Goal: Task Accomplishment & Management: Complete application form

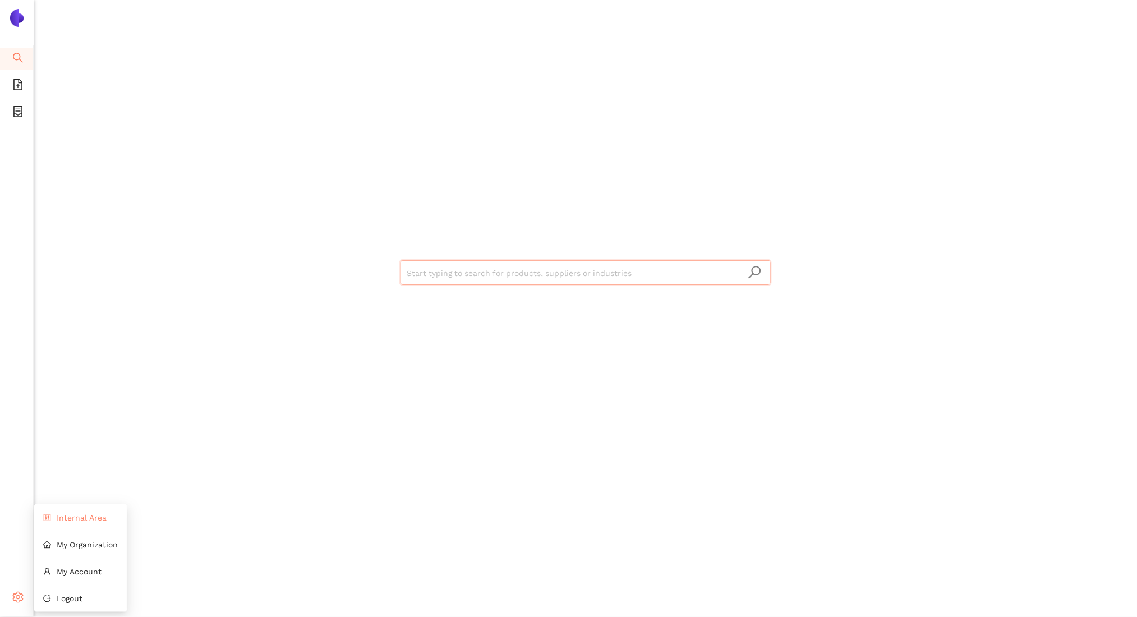
click at [64, 516] on span "Internal Area" at bounding box center [82, 517] width 50 height 9
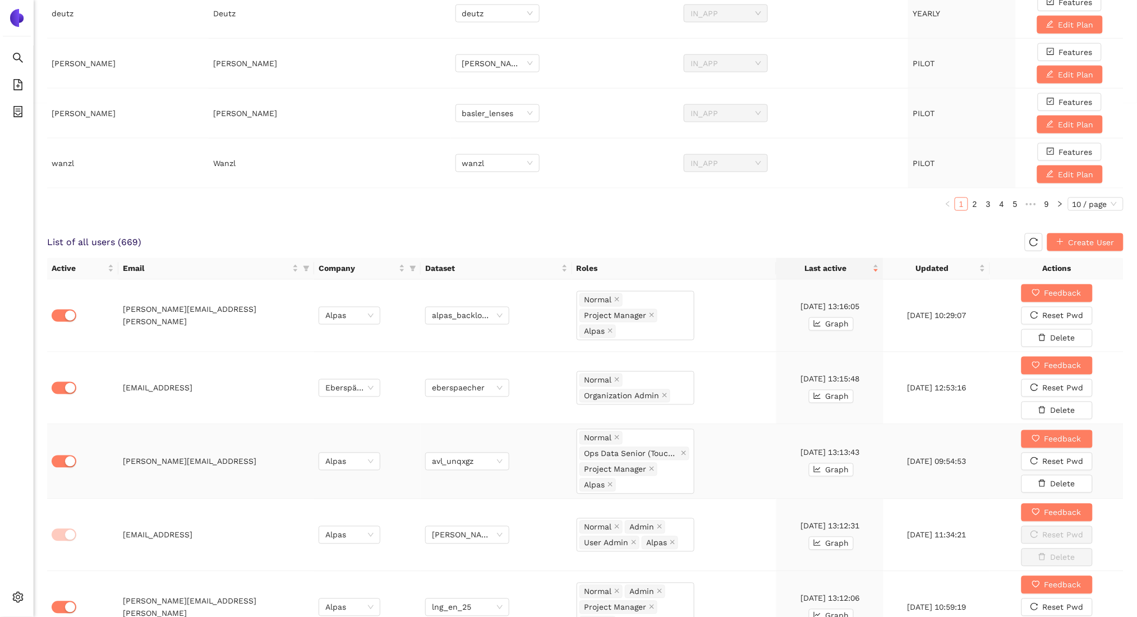
scroll to position [502, 0]
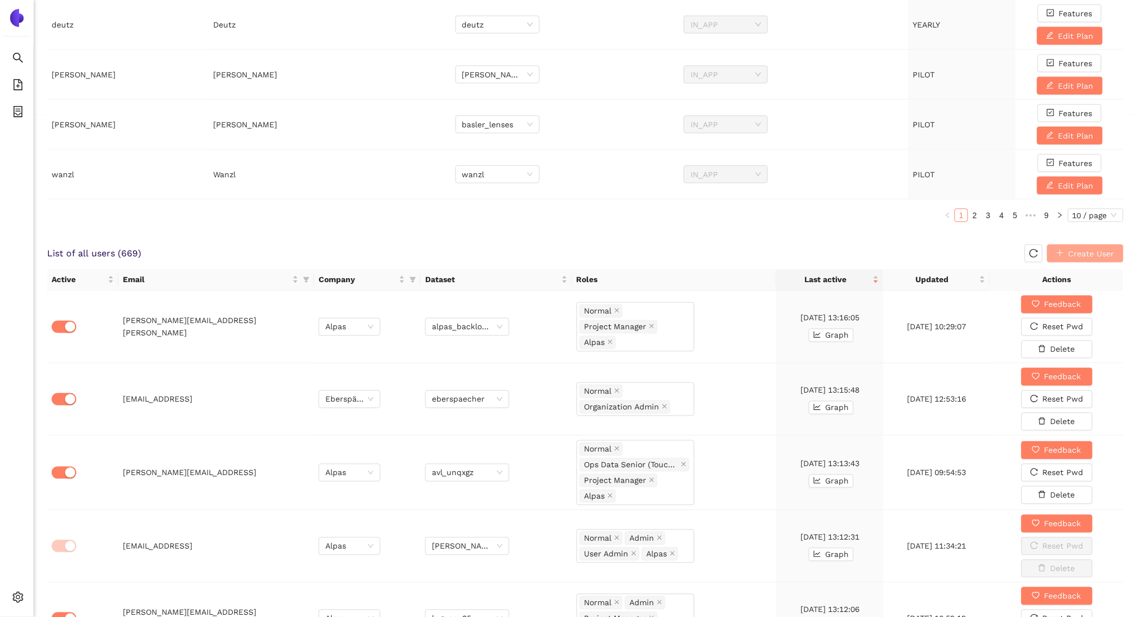
click at [1110, 252] on span "Create User" at bounding box center [1091, 253] width 46 height 12
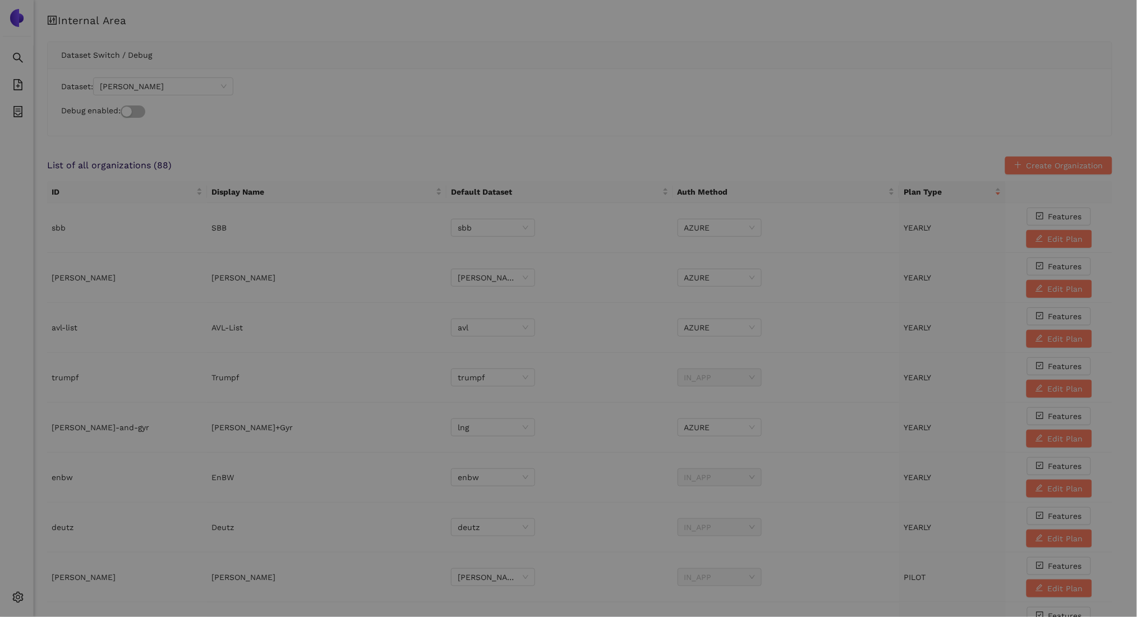
scroll to position [0, 0]
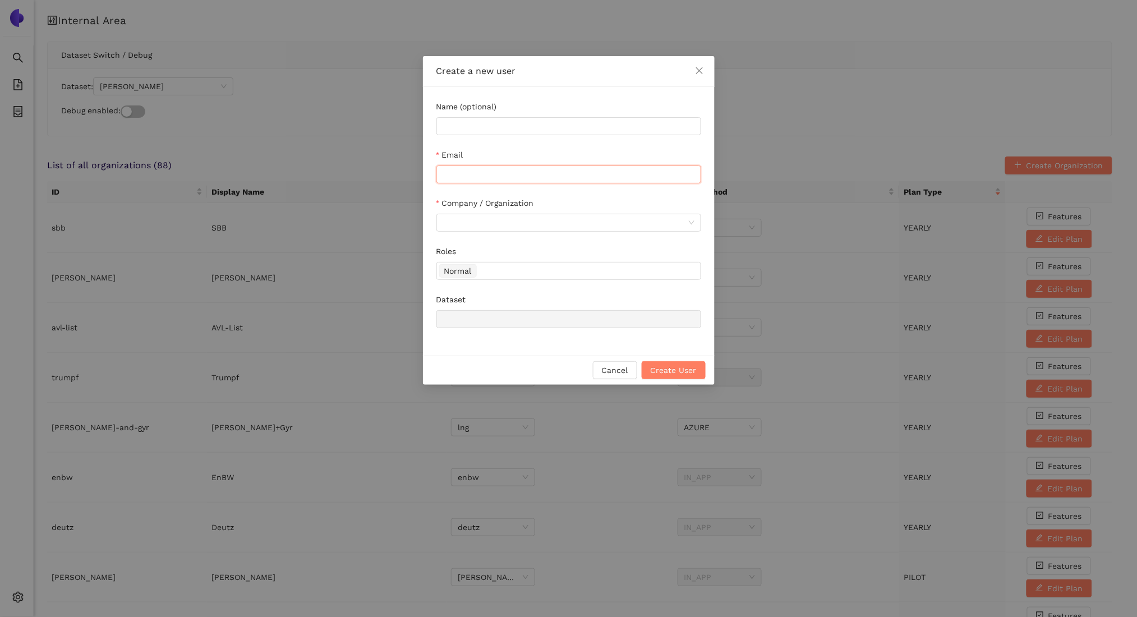
click at [483, 174] on input "Email" at bounding box center [568, 174] width 265 height 18
paste input "[PERSON_NAME][EMAIL_ADDRESS][PERSON_NAME][DOMAIN_NAME]"
type input "[PERSON_NAME][EMAIL_ADDRESS][PERSON_NAME][DOMAIN_NAME]"
click at [507, 223] on input "Company / Organization" at bounding box center [564, 222] width 243 height 17
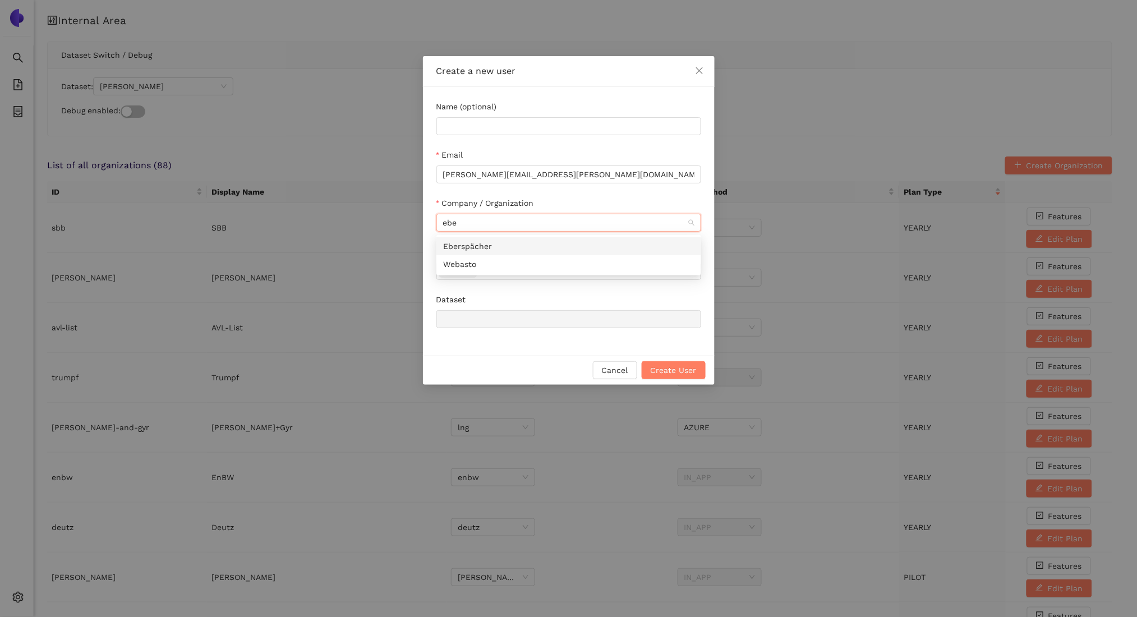
type input "eber"
click at [455, 250] on div "Eberspächer" at bounding box center [568, 246] width 251 height 12
type input "eberspaecher"
click at [680, 371] on span "Create User" at bounding box center [673, 370] width 46 height 12
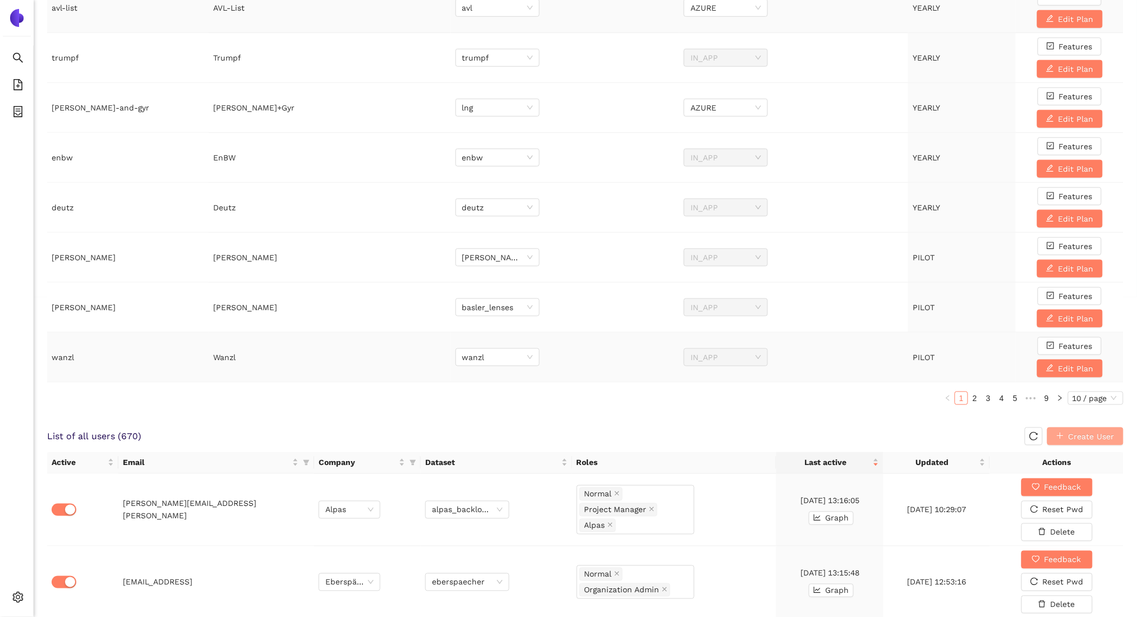
scroll to position [556, 0]
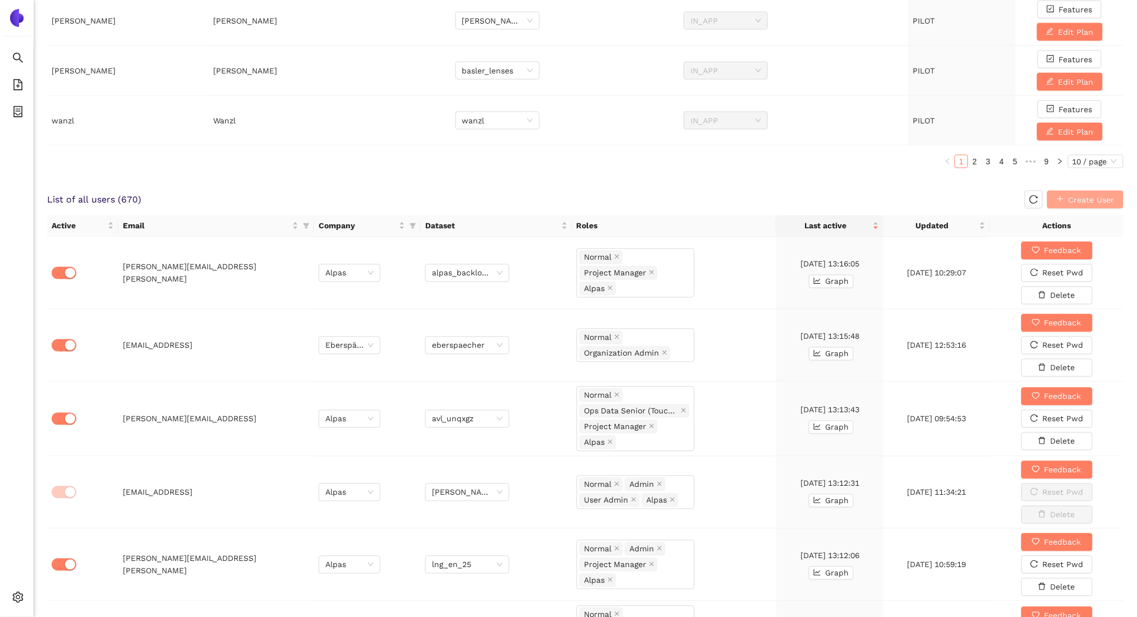
click at [1071, 201] on span "Create User" at bounding box center [1091, 199] width 46 height 12
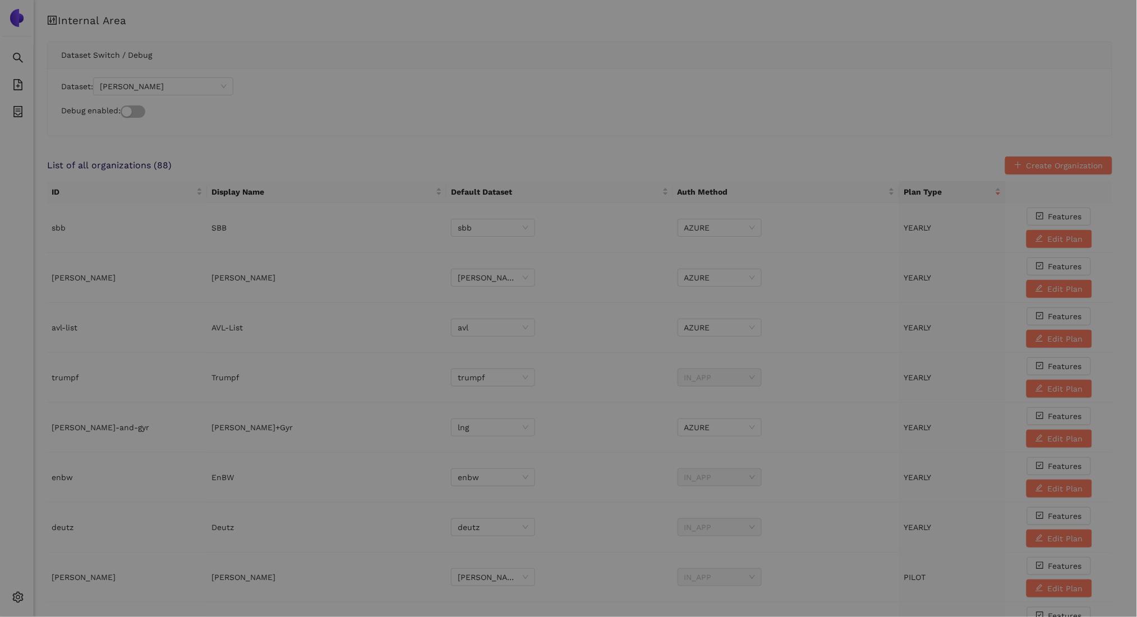
scroll to position [0, 0]
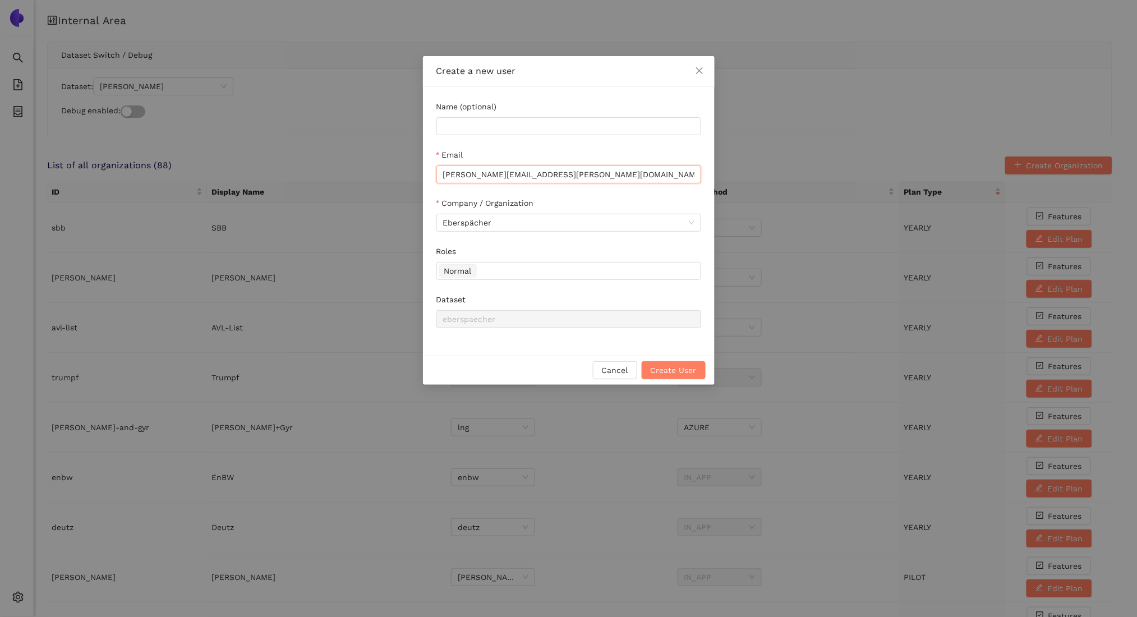
click at [538, 170] on input "[PERSON_NAME][EMAIL_ADDRESS][PERSON_NAME][DOMAIN_NAME]" at bounding box center [568, 174] width 265 height 18
paste input "[PERSON_NAME][EMAIL_ADDRESS][DOMAIN_NAME]"
type input "[PERSON_NAME][EMAIL_ADDRESS][DOMAIN_NAME]"
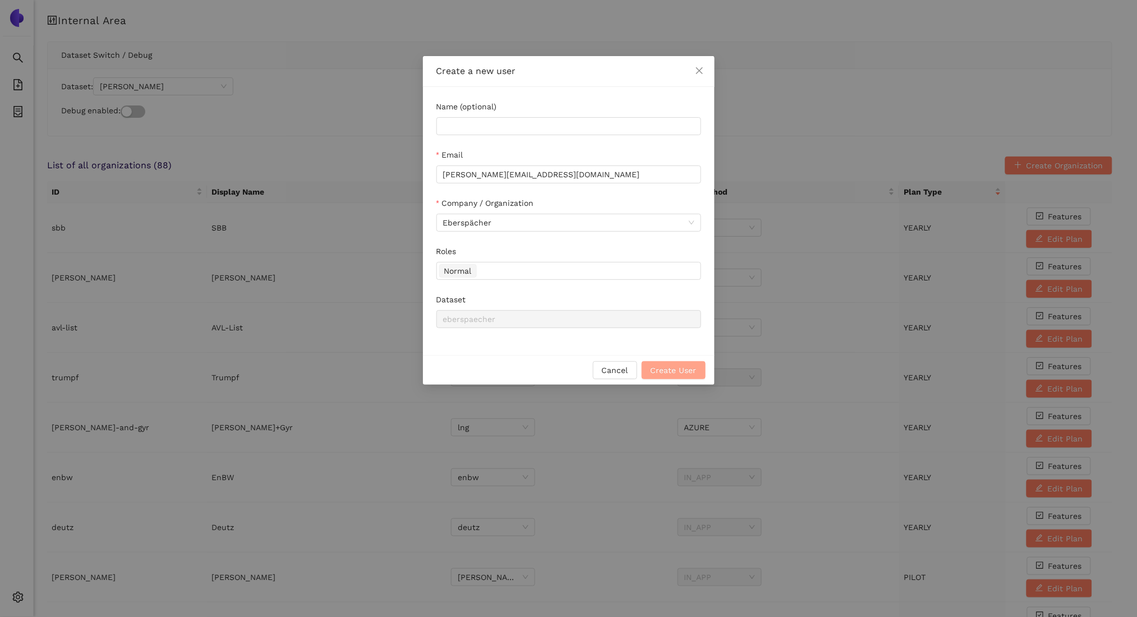
click at [675, 370] on span "Create User" at bounding box center [673, 370] width 46 height 12
